Goal: Information Seeking & Learning: Learn about a topic

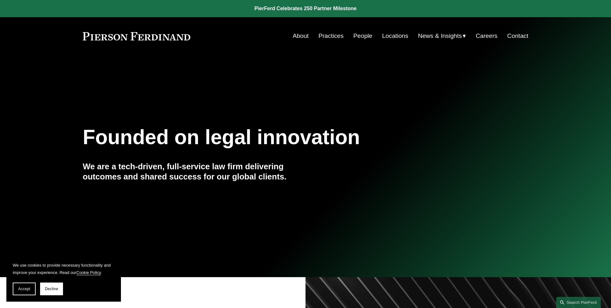
click at [25, 288] on span "Accept" at bounding box center [24, 289] width 12 height 4
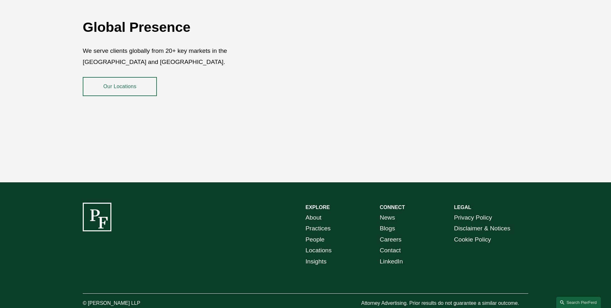
scroll to position [1164, 0]
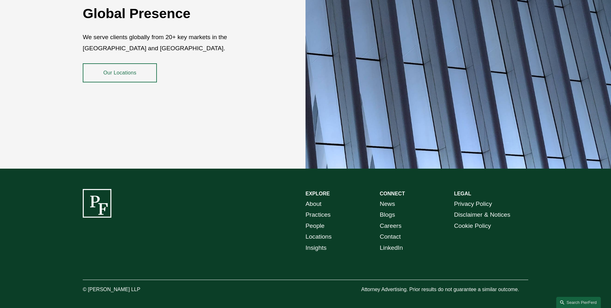
click at [329, 210] on link "Practices" at bounding box center [318, 215] width 25 height 11
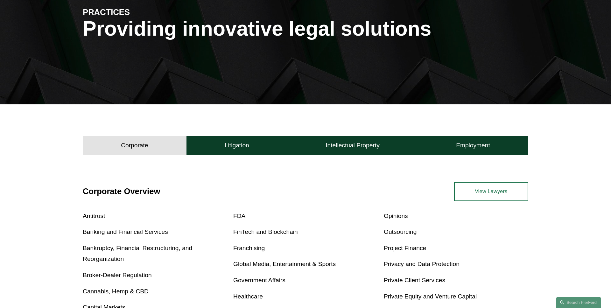
scroll to position [182, 0]
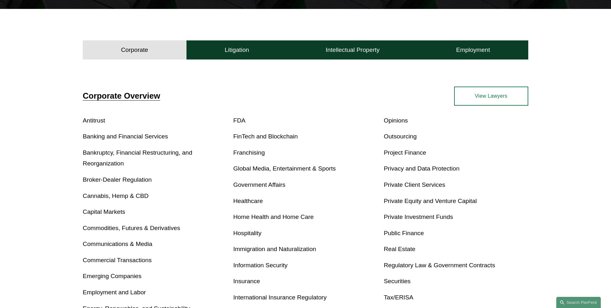
click at [396, 152] on link "Project Finance" at bounding box center [405, 152] width 42 height 7
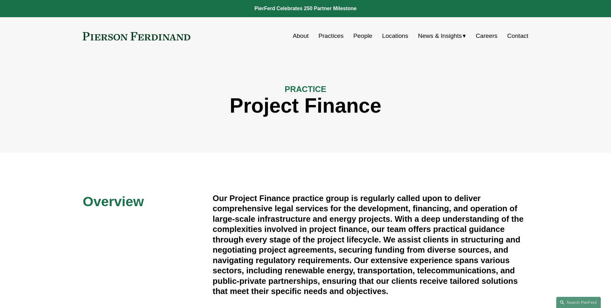
click at [32, 107] on div "PRACTICE Project Finance" at bounding box center [305, 104] width 611 height 58
